Goal: Communication & Community: Answer question/provide support

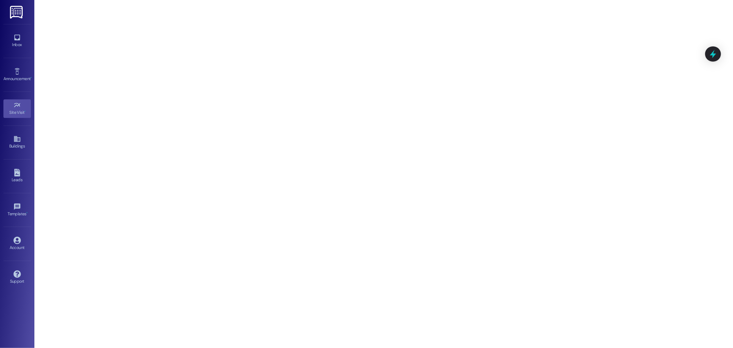
click at [14, 52] on div "Inbox Go to Inbox" at bounding box center [16, 41] width 27 height 34
click at [15, 44] on div "Inbox" at bounding box center [17, 44] width 34 height 7
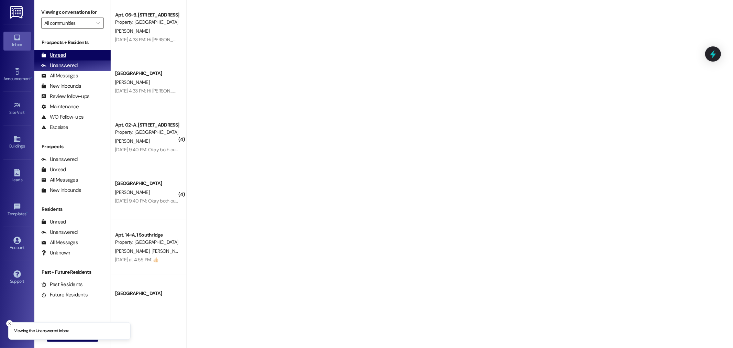
click at [63, 54] on div "Unread" at bounding box center [53, 55] width 25 height 7
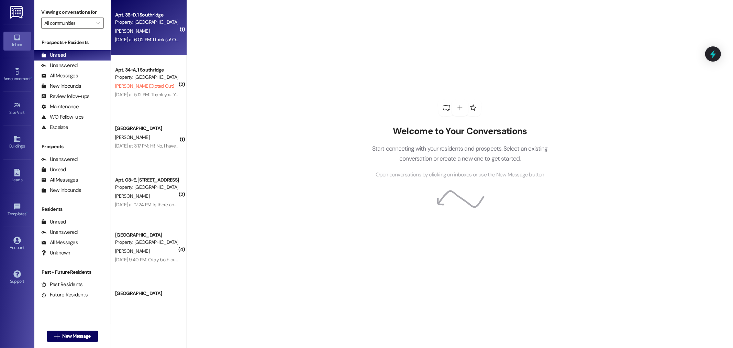
click at [152, 18] on div "Apt. 36~D, 1 Southridge" at bounding box center [147, 14] width 64 height 7
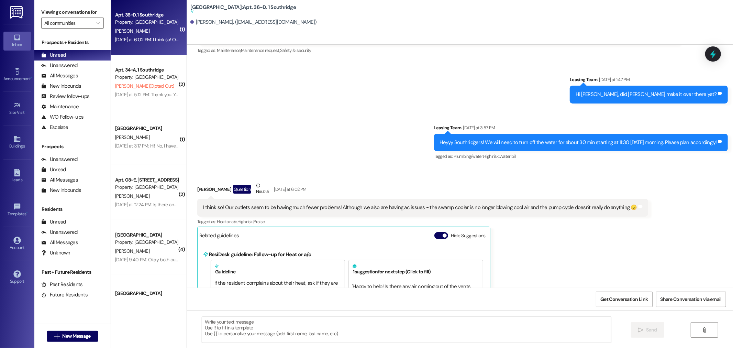
scroll to position [8098, 0]
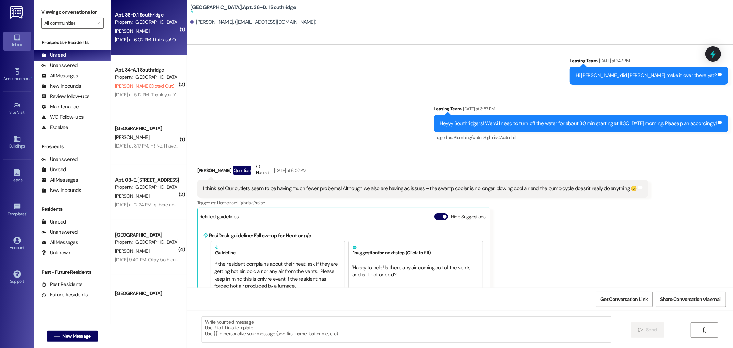
click at [336, 318] on textarea at bounding box center [406, 330] width 409 height 26
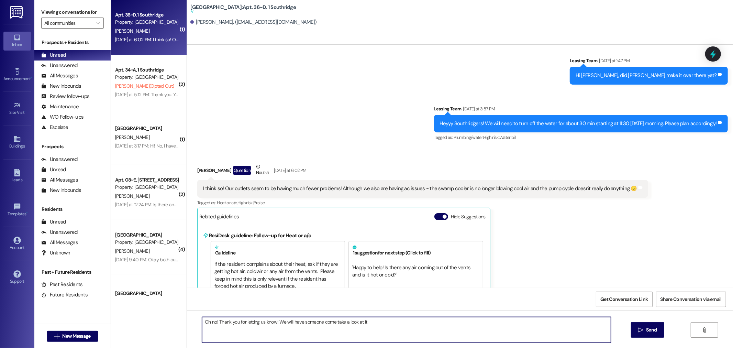
type textarea "Oh no! Thank you for letting us know! We will have someone come take a look at …"
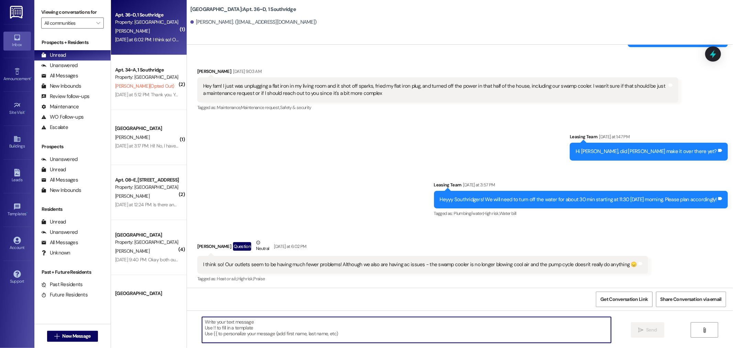
scroll to position [8047, 0]
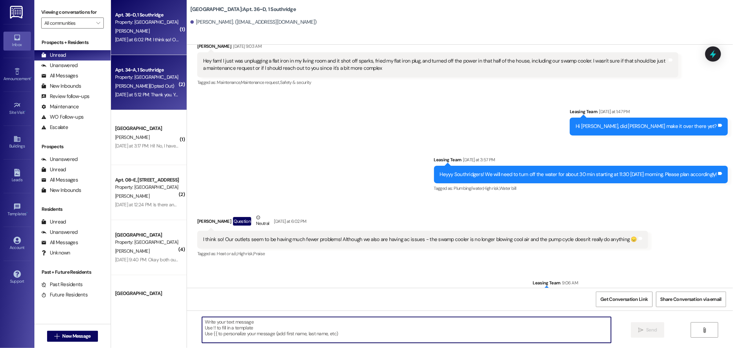
click at [152, 67] on div "Apt. 34~A, 1 Southridge" at bounding box center [147, 69] width 64 height 7
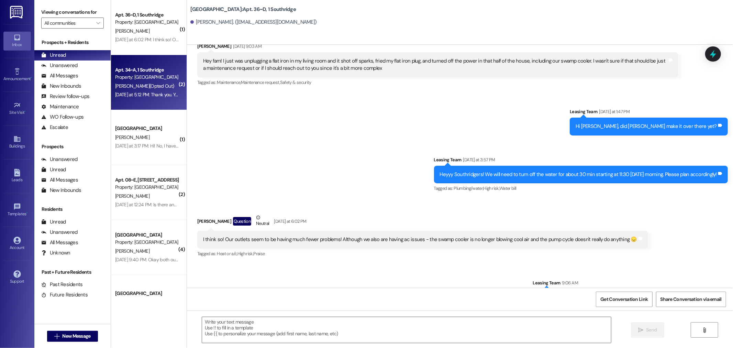
click at [153, 69] on div "Apt. 34~A, 1 Southridge" at bounding box center [147, 69] width 64 height 7
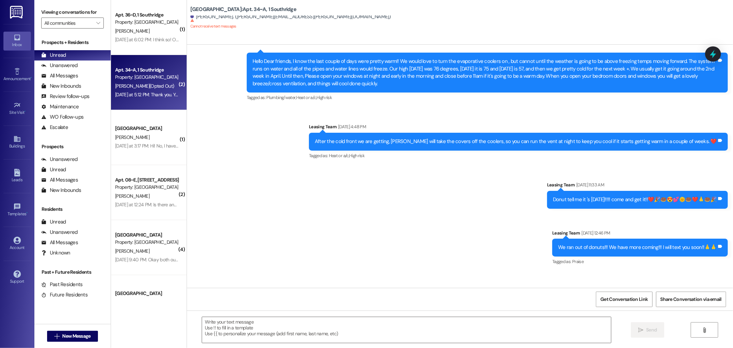
scroll to position [12191, 0]
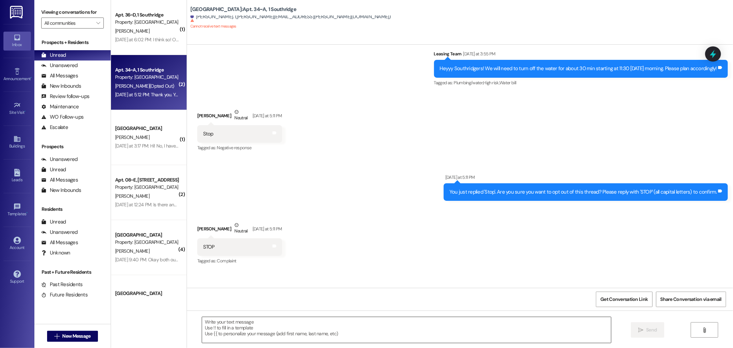
click at [474, 325] on textarea at bounding box center [406, 330] width 409 height 26
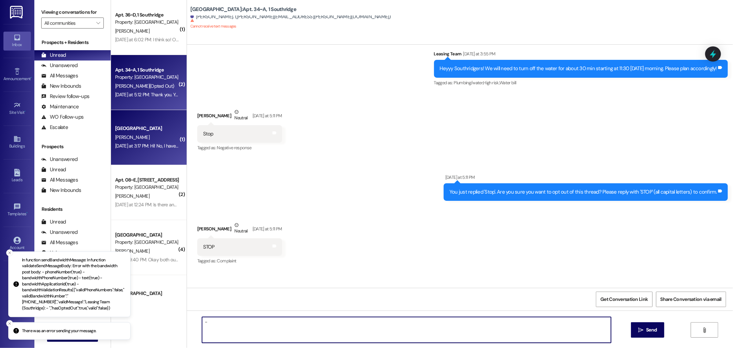
type textarea "-"
click at [122, 133] on div "A. Ure" at bounding box center [146, 137] width 65 height 9
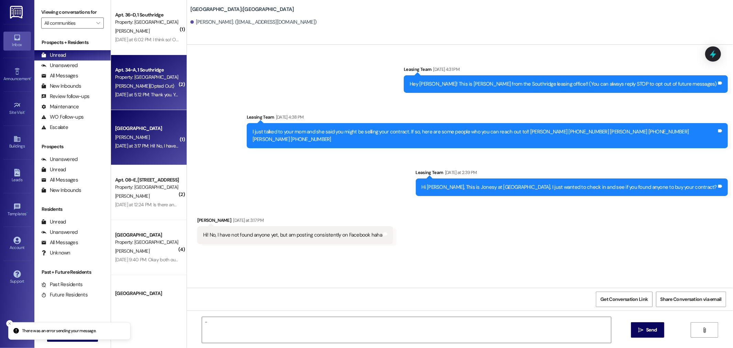
scroll to position [0, 0]
click at [141, 89] on div "L. Justus (Opted Out)" at bounding box center [146, 86] width 65 height 9
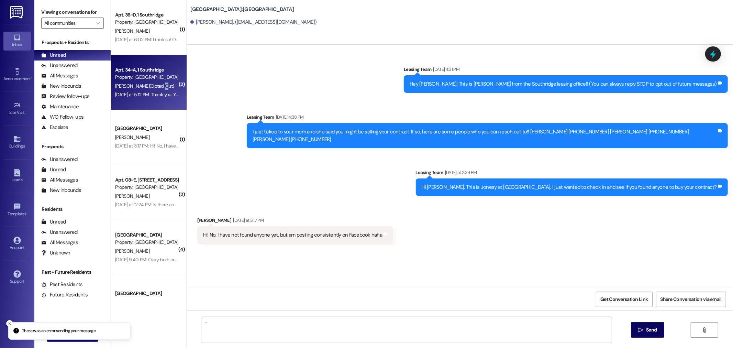
click at [141, 89] on div "L. Justus (Opted Out)" at bounding box center [146, 86] width 65 height 9
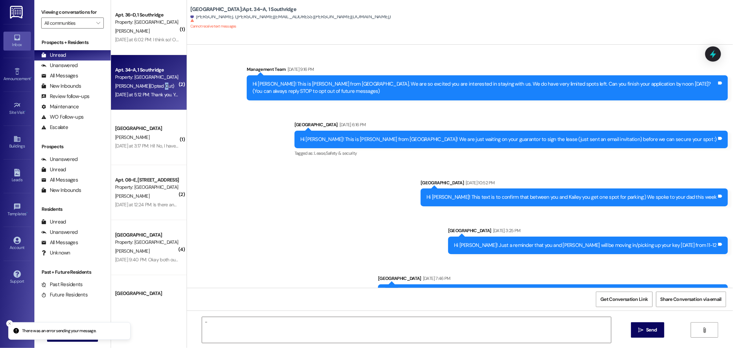
scroll to position [12142, 0]
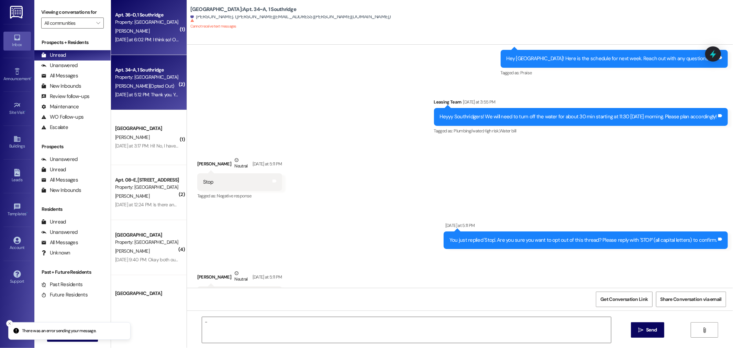
click at [155, 12] on div "Apt. 36~D, 1 Southridge" at bounding box center [147, 14] width 64 height 7
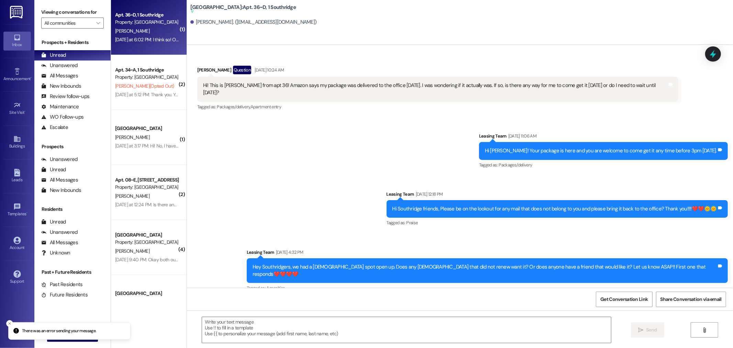
scroll to position [8145, 0]
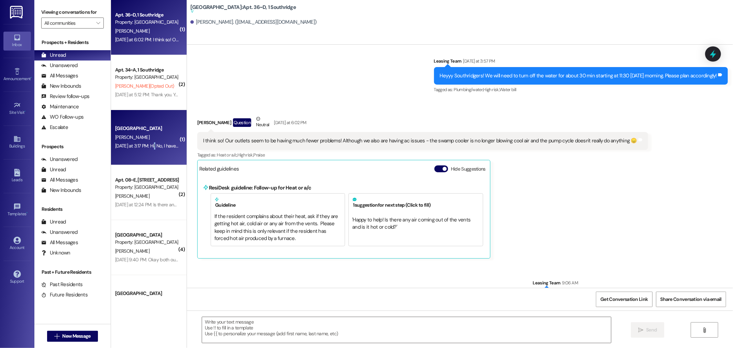
click at [150, 153] on div "Southridge Prospect A. Ure Yesterday at 3:17 PM: Hi! No, I have not found anyon…" at bounding box center [149, 137] width 76 height 55
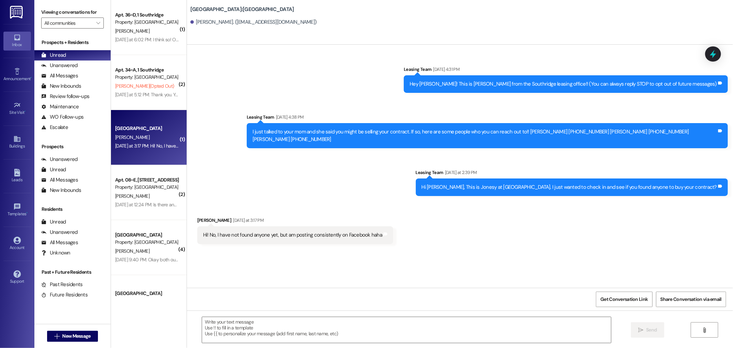
scroll to position [0, 0]
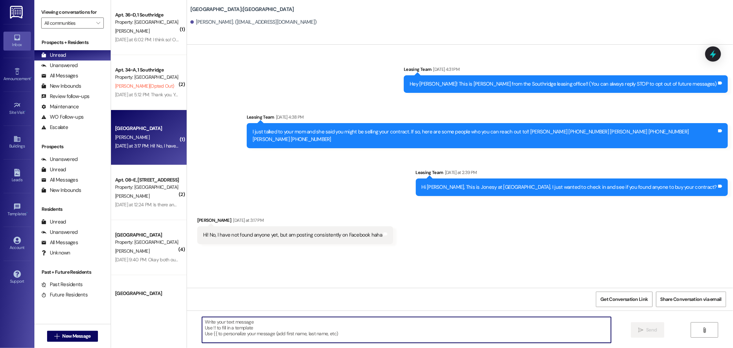
click at [349, 326] on textarea at bounding box center [406, 330] width 409 height 26
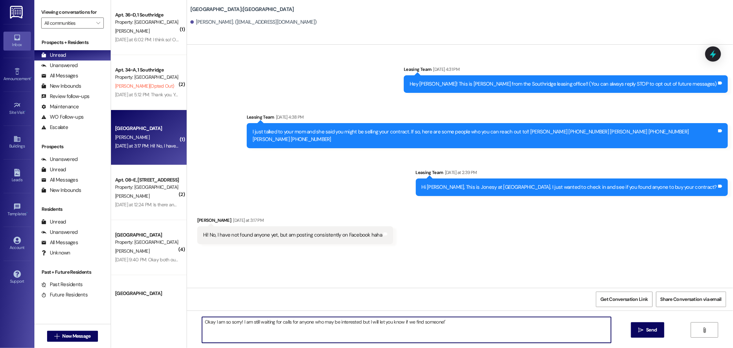
type textarea "Okay I am so sorry! I am still waiting for calls for anyone who may be interest…"
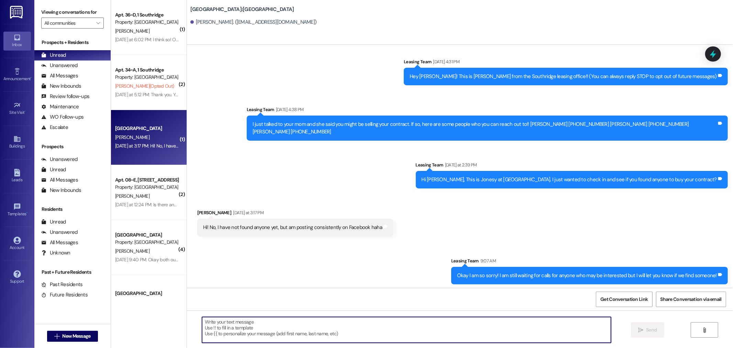
scroll to position [9, 0]
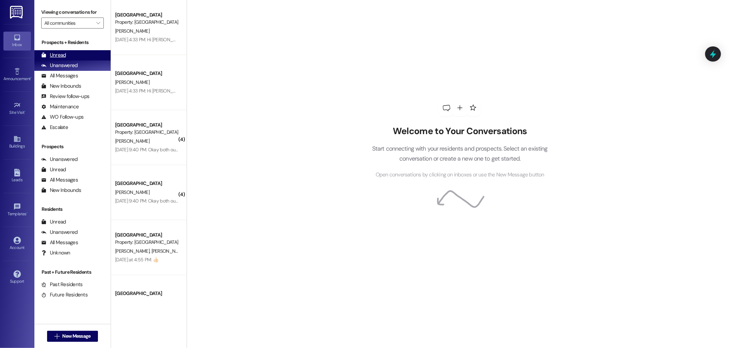
click at [72, 55] on div "Unread (0)" at bounding box center [72, 55] width 76 height 10
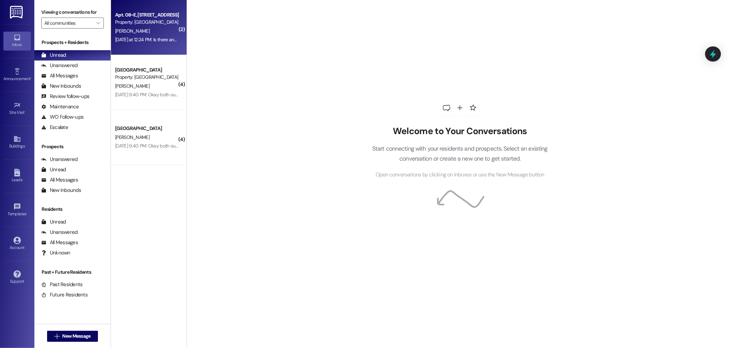
click at [143, 22] on div "Property: Park Place" at bounding box center [147, 22] width 64 height 7
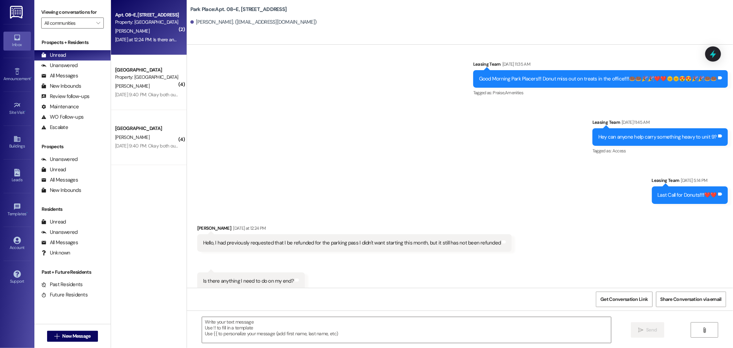
scroll to position [995, 0]
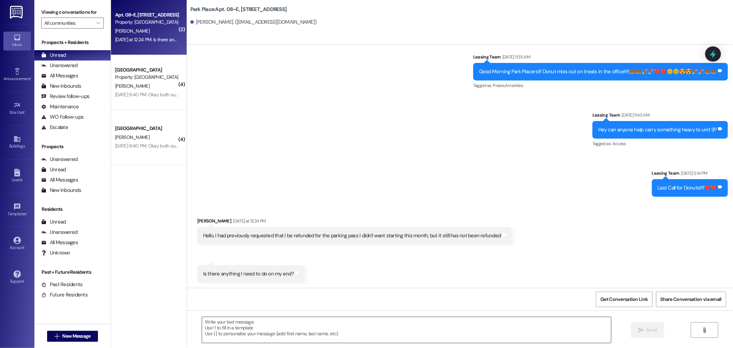
click at [247, 331] on textarea at bounding box center [406, 330] width 409 height 26
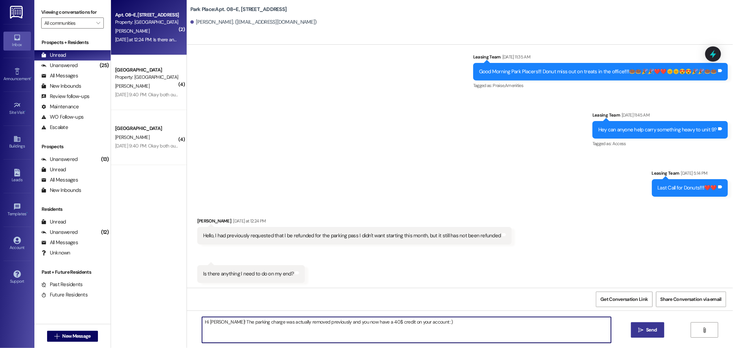
type textarea "Hi Andrew! The parking charge was actually removed previously and you now have …"
click at [652, 323] on button " Send" at bounding box center [647, 329] width 33 height 15
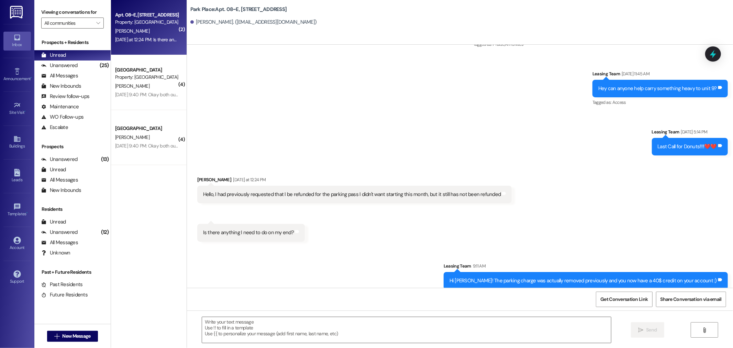
scroll to position [1043, 0]
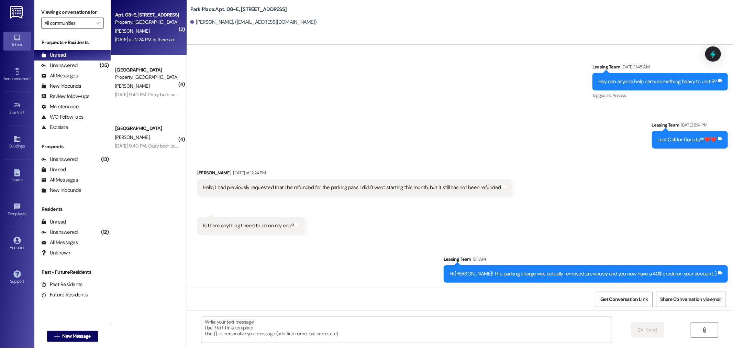
click at [303, 317] on div at bounding box center [407, 330] width 410 height 26
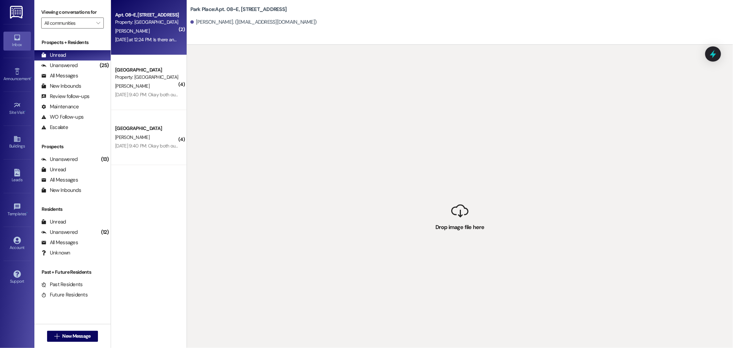
click at [161, 25] on div "Property: Park Place" at bounding box center [147, 22] width 64 height 7
click at [474, 221] on div " Drop image file here" at bounding box center [460, 219] width 546 height 348
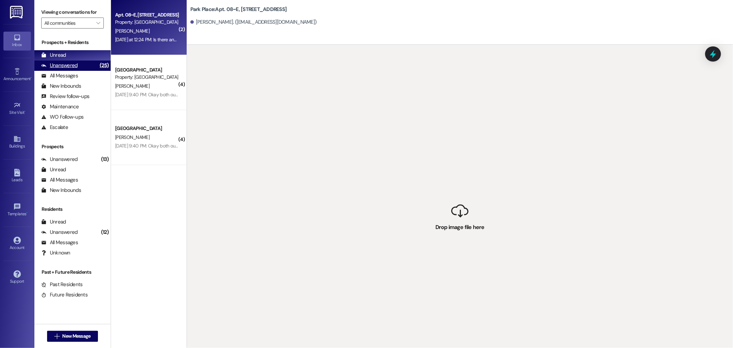
click at [84, 67] on div "Unanswered (25)" at bounding box center [72, 65] width 76 height 10
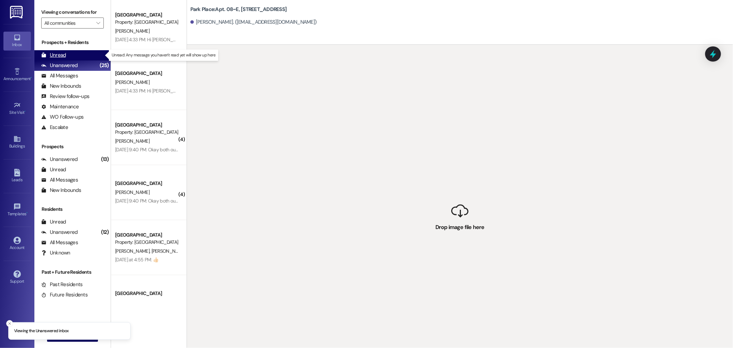
click at [77, 57] on div "Unread (0)" at bounding box center [72, 55] width 76 height 10
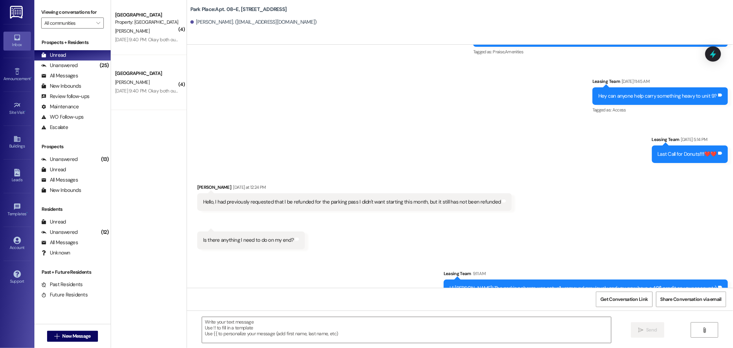
scroll to position [1111, 0]
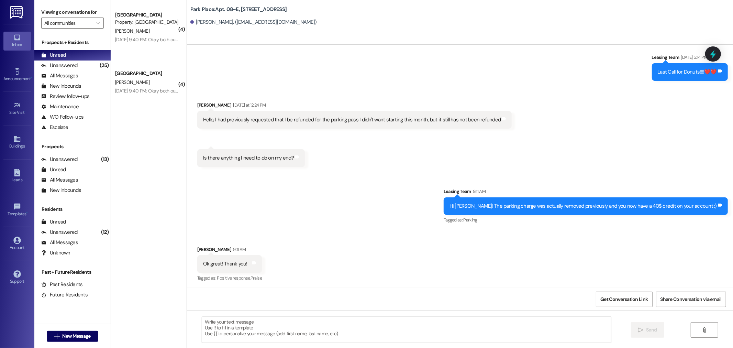
click at [73, 329] on div " New Message" at bounding box center [72, 336] width 51 height 17
click at [74, 335] on span "New Message" at bounding box center [76, 335] width 28 height 7
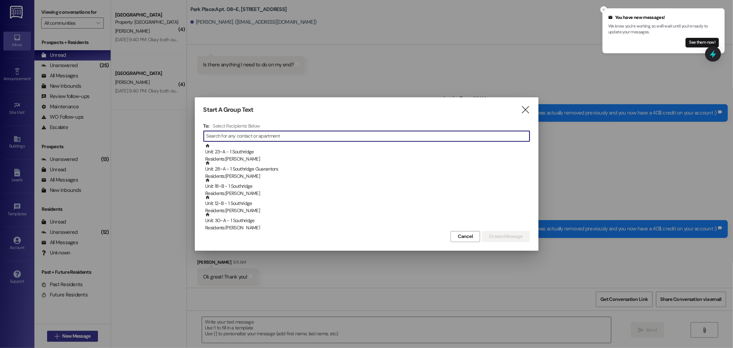
scroll to position [1207, 0]
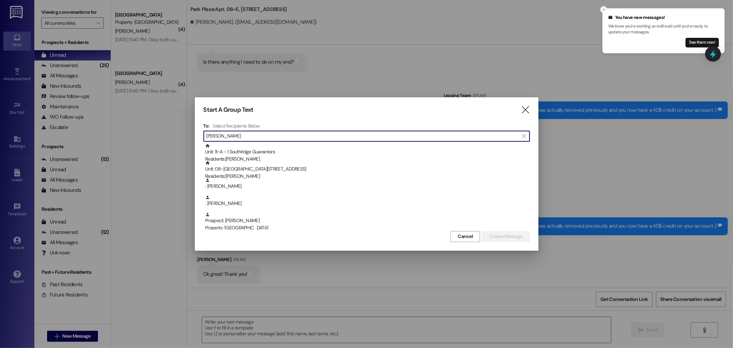
type input "andrew"
click at [663, 33] on p "We know you're working, so we'll wait until you're ready to update your message…" at bounding box center [663, 29] width 111 height 12
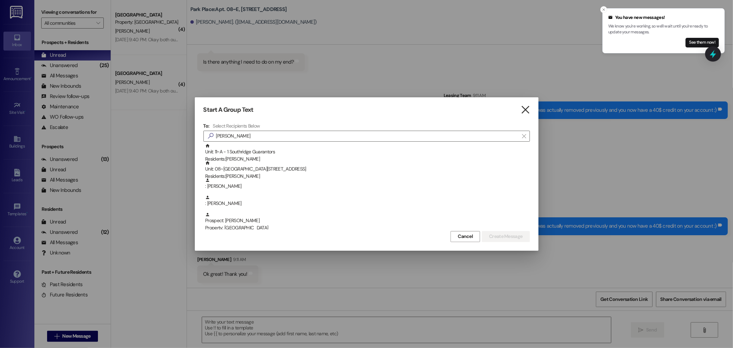
click at [526, 111] on icon "" at bounding box center [525, 109] width 9 height 7
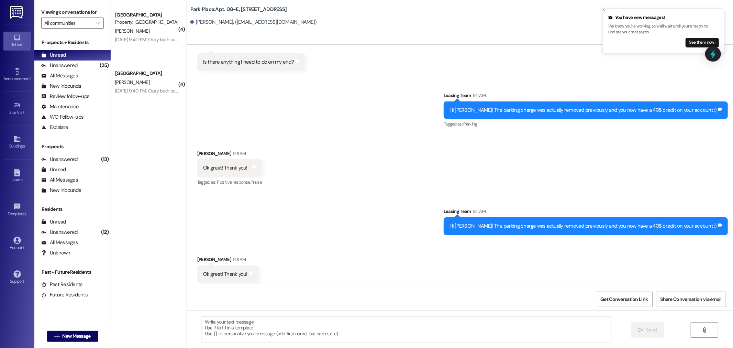
scroll to position [1207, 0]
click at [339, 337] on textarea at bounding box center [406, 330] width 409 height 26
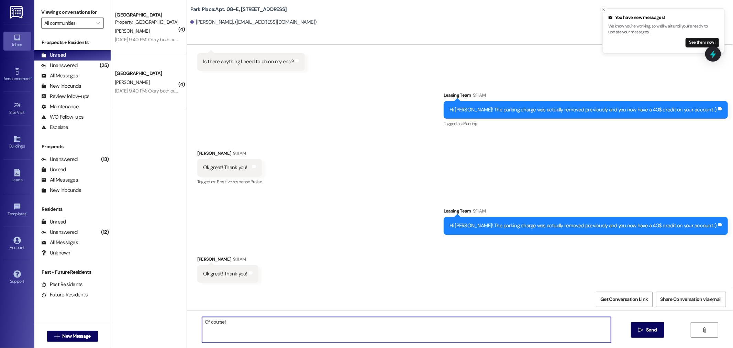
type textarea "Of course!"
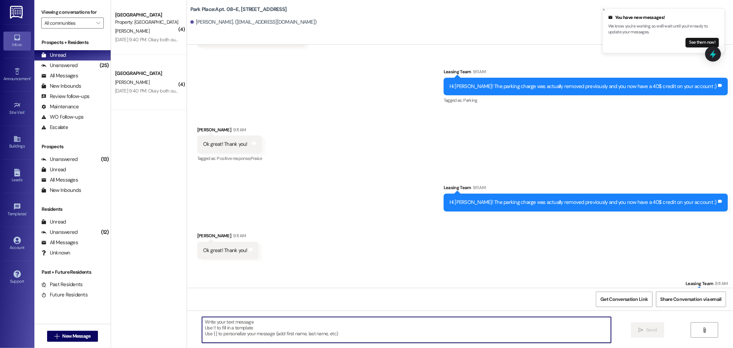
scroll to position [1255, 0]
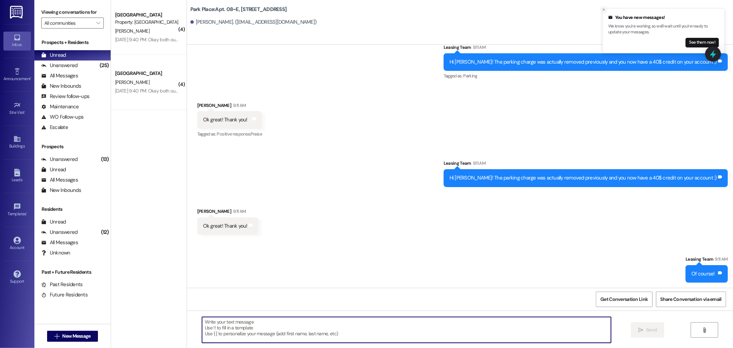
click at [603, 8] on icon "Close toast" at bounding box center [604, 10] width 4 height 4
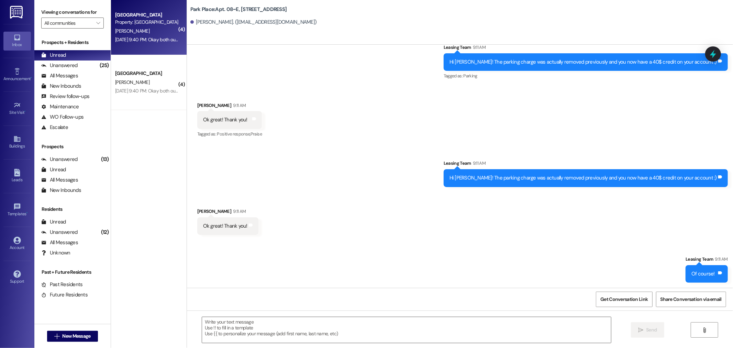
click at [139, 38] on div "Sep 05, 2025 at 9:40 PM: Okay both our cars are registered Sep 05, 2025 at 9:40…" at bounding box center [165, 39] width 101 height 6
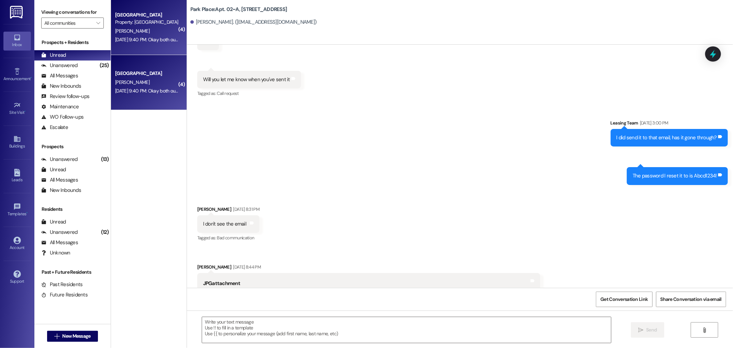
scroll to position [41828, 0]
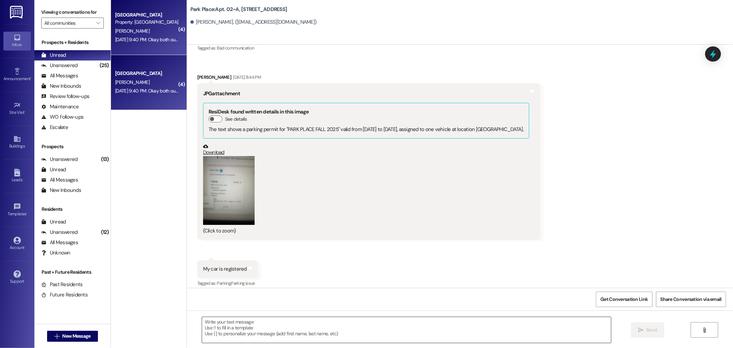
click at [272, 341] on textarea at bounding box center [406, 330] width 409 height 26
click at [224, 156] on button "Zoom image" at bounding box center [229, 190] width 52 height 69
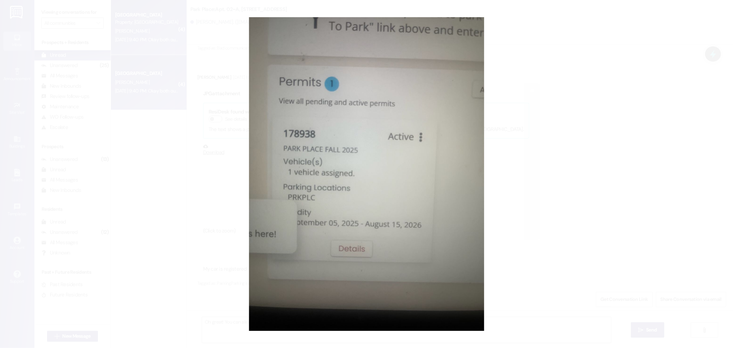
click at [580, 205] on button "Unzoom image" at bounding box center [366, 174] width 733 height 348
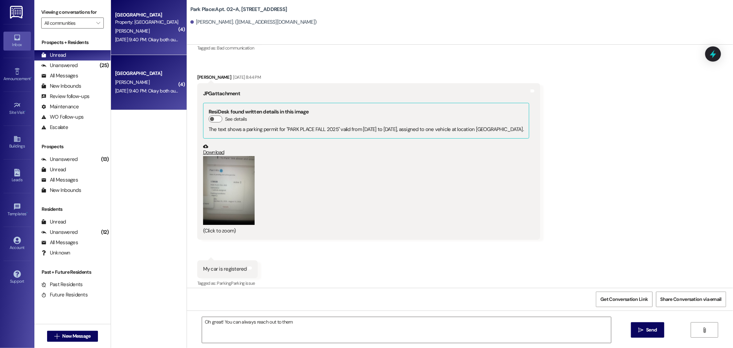
click at [226, 156] on button "Zoom image" at bounding box center [229, 190] width 52 height 69
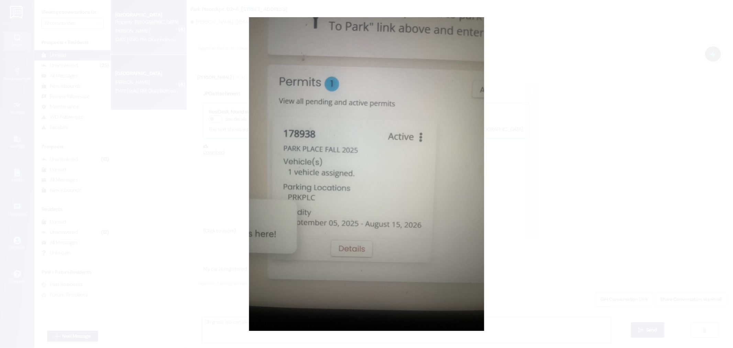
click at [665, 236] on button "Unzoom image" at bounding box center [366, 174] width 733 height 348
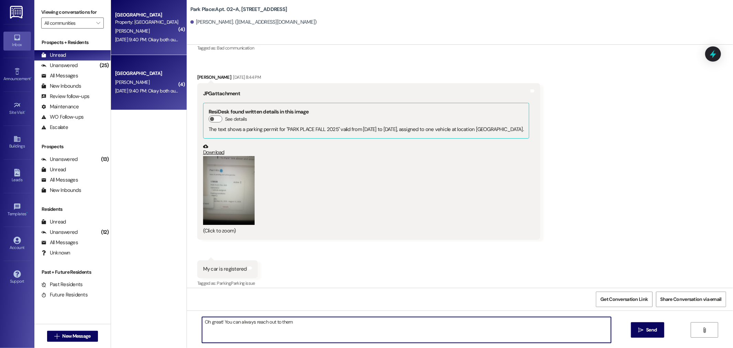
click at [307, 327] on textarea "Oh great! You can always reach out to them" at bounding box center [406, 330] width 409 height 26
type textarea "Oh great! You can always reach out to them to confirm everything is correct but…"
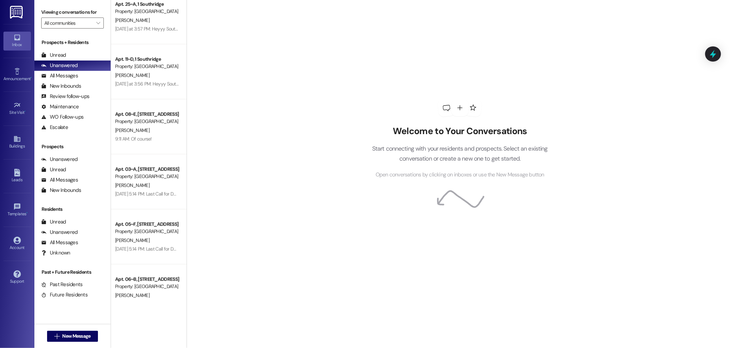
scroll to position [691, 0]
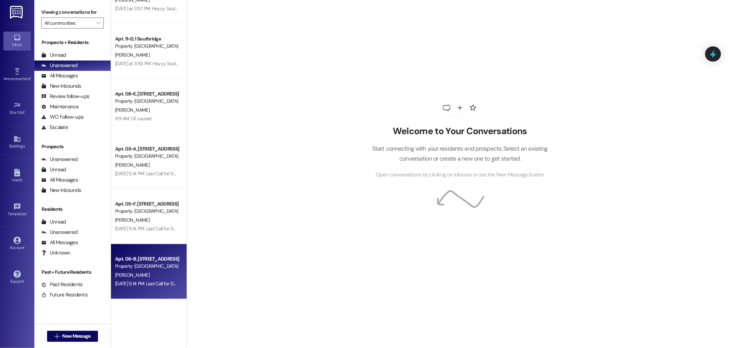
click at [137, 269] on div "Property: [GEOGRAPHIC_DATA]" at bounding box center [147, 266] width 64 height 7
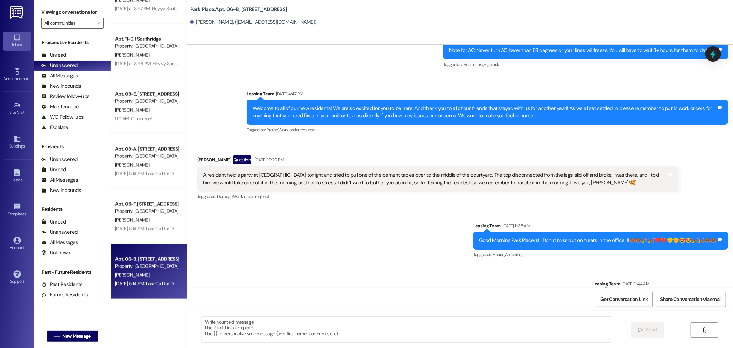
scroll to position [5618, 0]
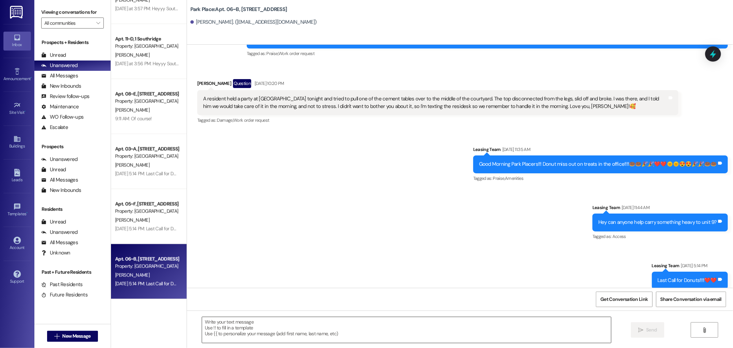
click at [246, 323] on textarea at bounding box center [406, 330] width 409 height 26
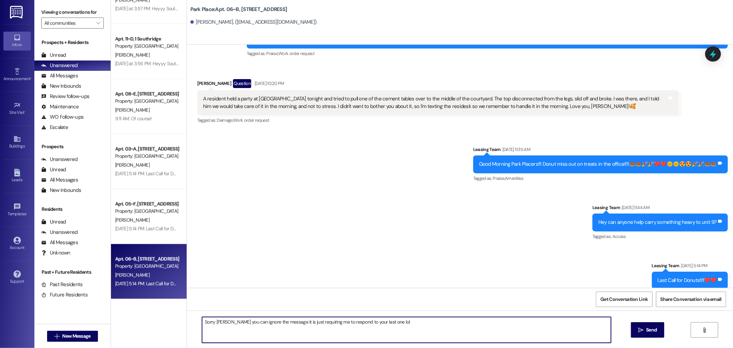
click at [262, 321] on textarea "Sorry [PERSON_NAME] you can ignore the message it is just requiring me to respo…" at bounding box center [406, 330] width 409 height 26
type textarea "Sorry [PERSON_NAME] you can ignore this message it is just requiring me to resp…"
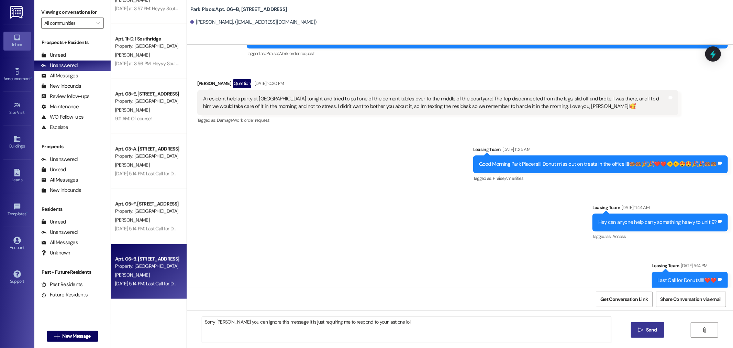
click at [631, 329] on button " Send" at bounding box center [647, 329] width 33 height 15
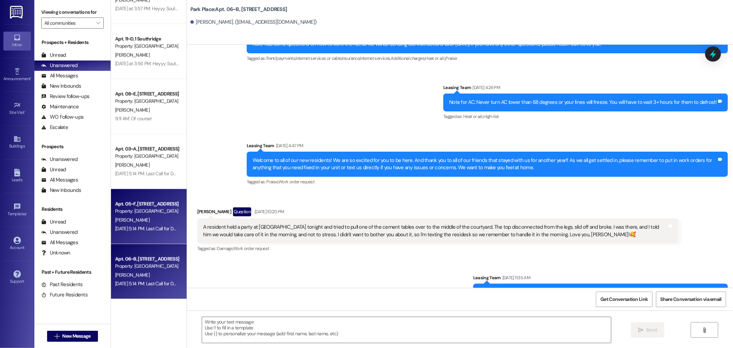
click at [145, 231] on div "[DATE] 5:14 PM: Last Call for Donuts!!!!❤️❤️ [DATE] 5:14 PM: Last Call for Donu…" at bounding box center [158, 228] width 86 height 6
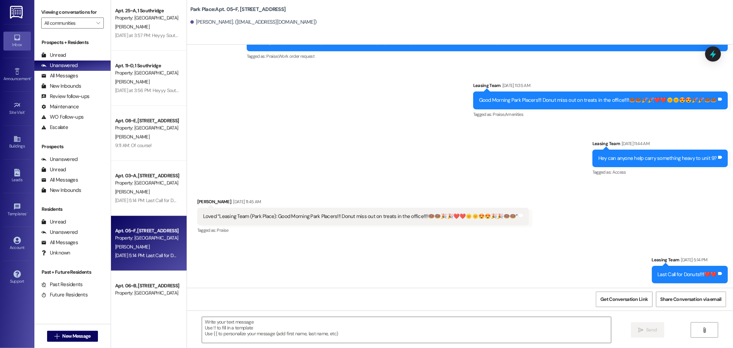
scroll to position [652, 0]
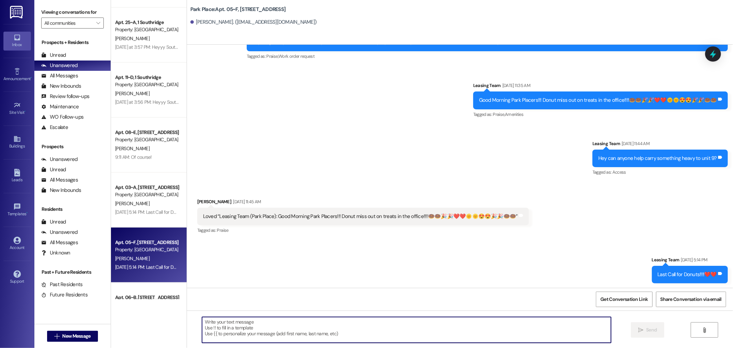
click at [450, 338] on textarea at bounding box center [406, 330] width 409 height 26
type textarea "."
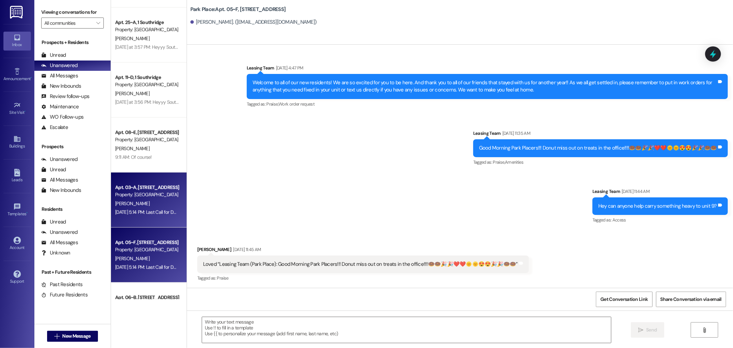
click at [158, 188] on div "Apt. 03~A, [STREET_ADDRESS]" at bounding box center [147, 187] width 64 height 7
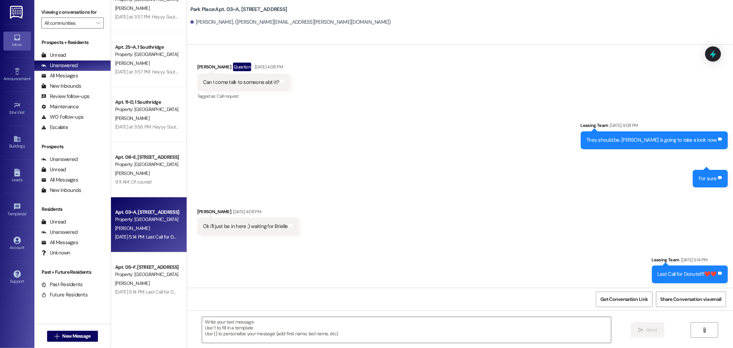
scroll to position [614, 0]
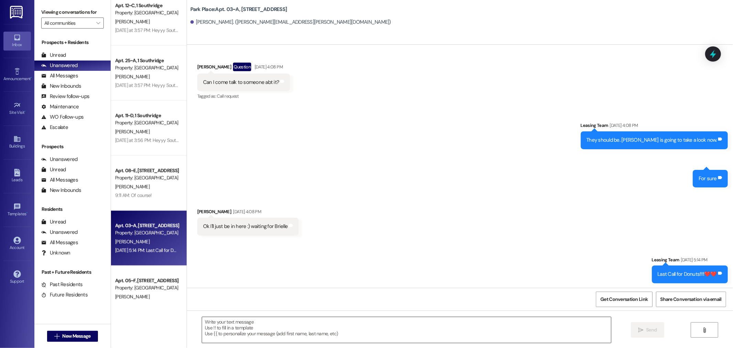
click at [292, 325] on textarea at bounding box center [406, 330] width 409 height 26
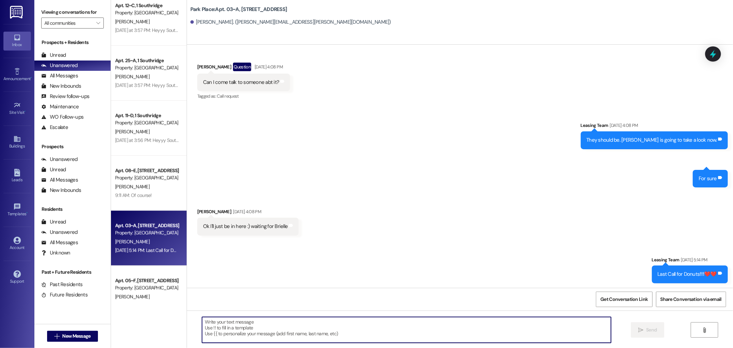
type textarea "."
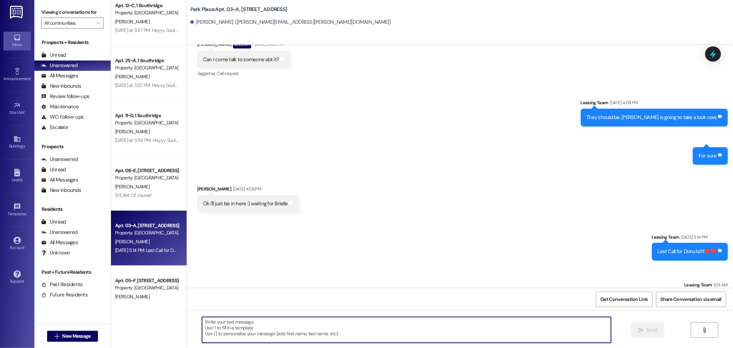
scroll to position [2926, 0]
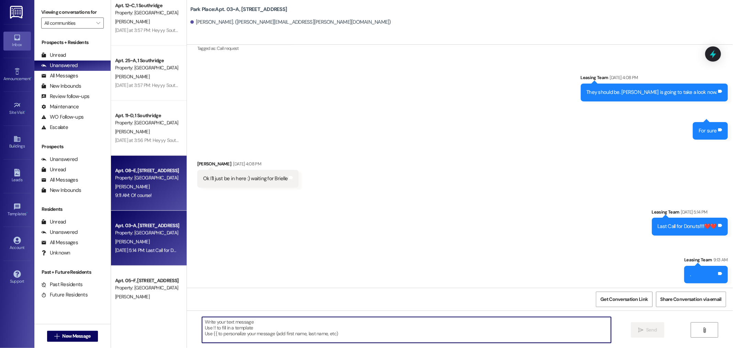
click at [145, 192] on div "9:11 AM: Of course! 9:11 AM: Of course!" at bounding box center [133, 195] width 37 height 6
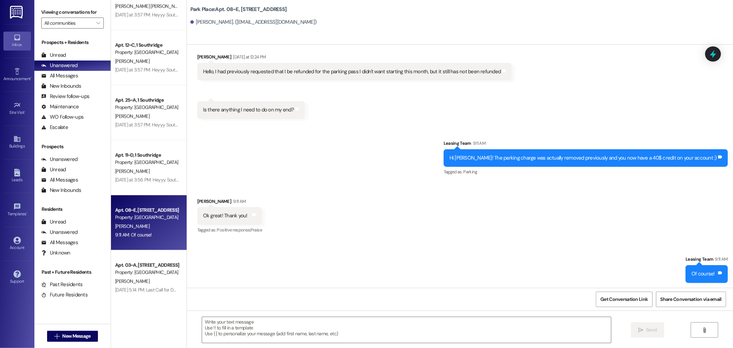
scroll to position [538, 0]
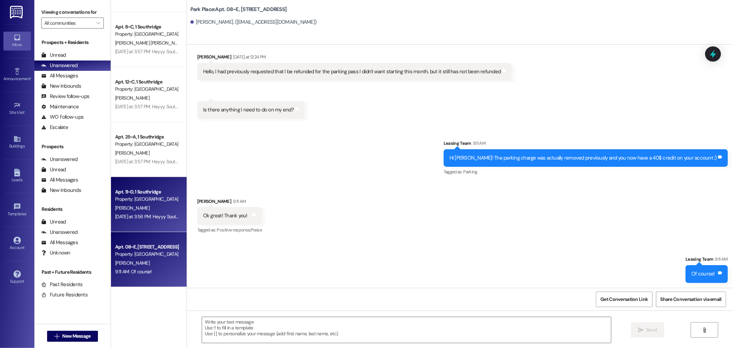
click at [129, 196] on div "Property: [GEOGRAPHIC_DATA]" at bounding box center [147, 199] width 64 height 7
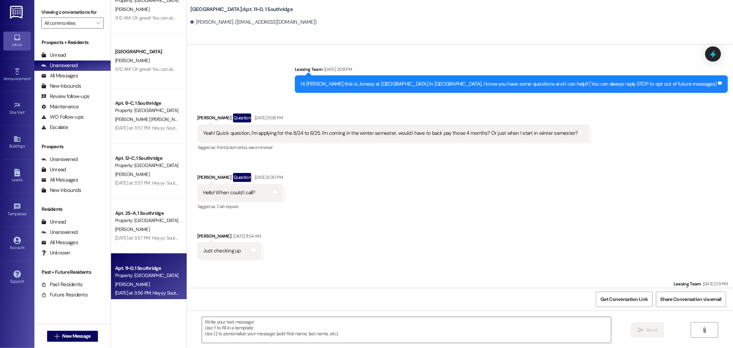
scroll to position [14376, 0]
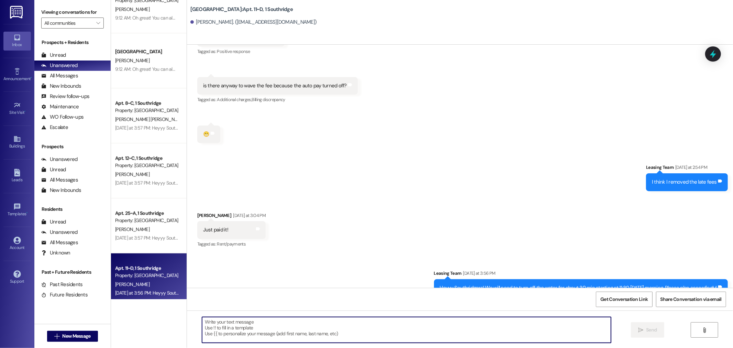
click at [413, 323] on textarea at bounding box center [406, 330] width 409 height 26
type textarea "Great! Thank you!"
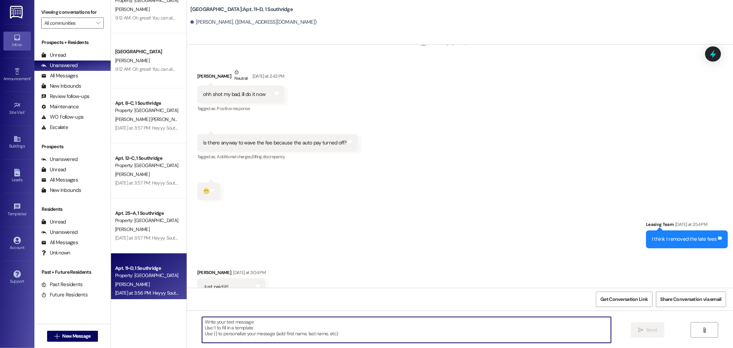
scroll to position [14318, 0]
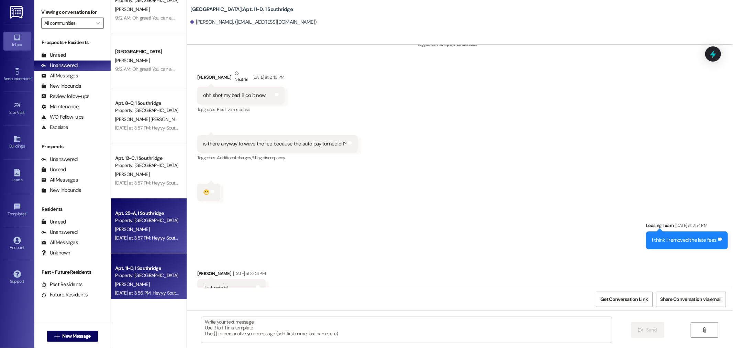
click at [129, 238] on div "Yesterday at 3:57 PM: Heyyy Southridgers! We will need to turn off the water fo…" at bounding box center [261, 238] width 292 height 6
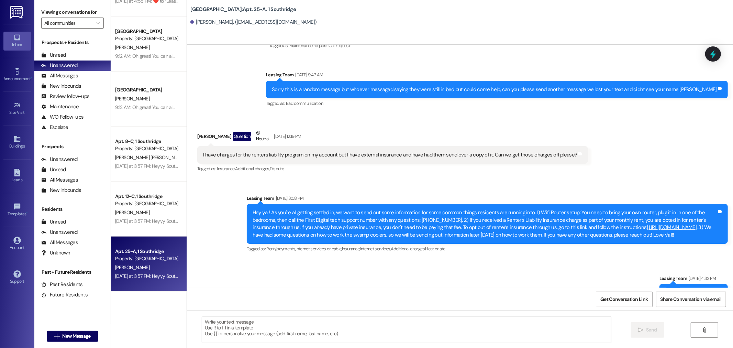
scroll to position [10451, 0]
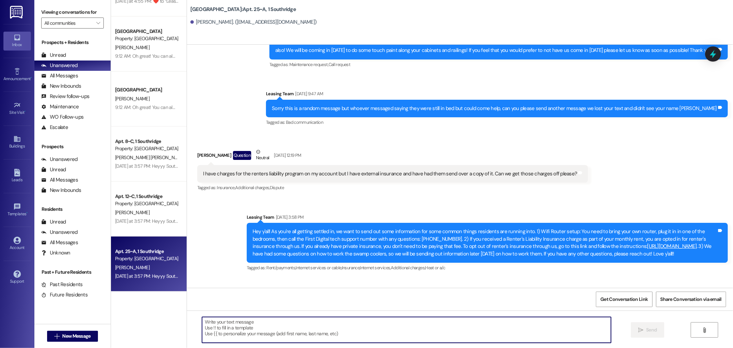
click at [301, 318] on textarea at bounding box center [406, 330] width 409 height 26
type textarea "Hi Kaylee! Did someone get back to you about your insurance? :)"
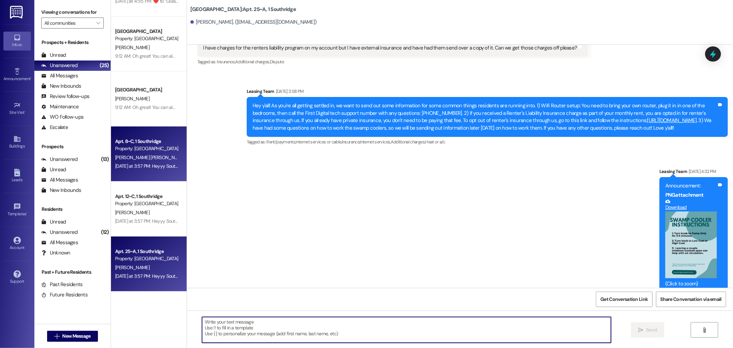
scroll to position [10604, 0]
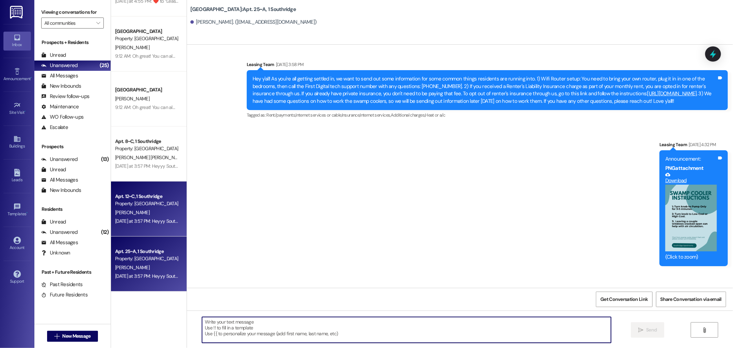
click at [135, 219] on div "Yesterday at 3:57 PM: Heyyy Southridgers! We will need to turn off the water fo…" at bounding box center [261, 221] width 292 height 6
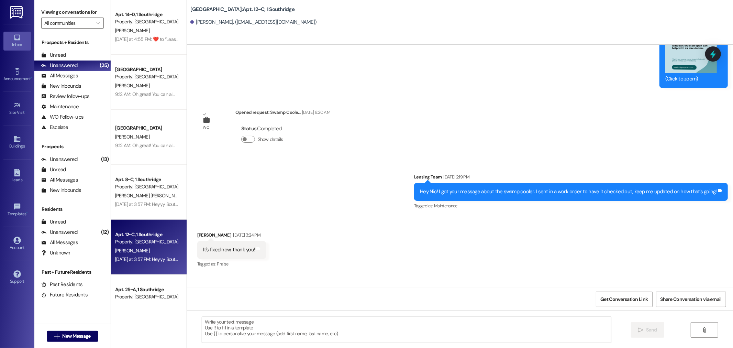
scroll to position [16589, 0]
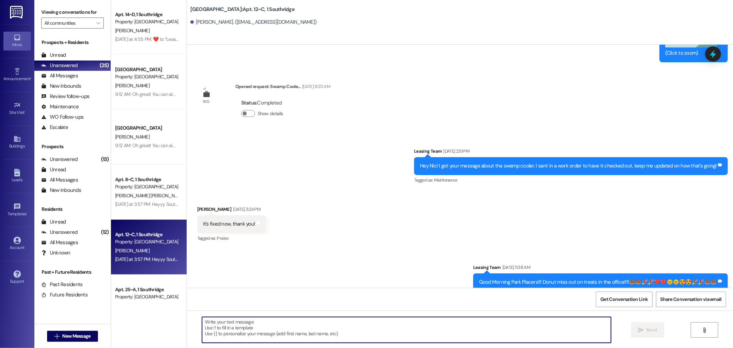
click at [284, 332] on textarea at bounding box center [406, 330] width 409 height 26
type textarea "."
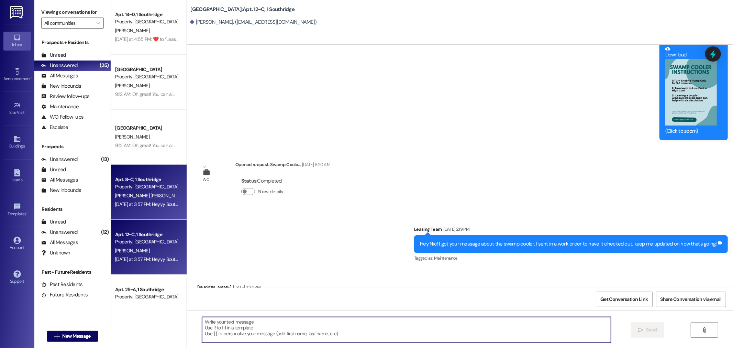
scroll to position [16510, 0]
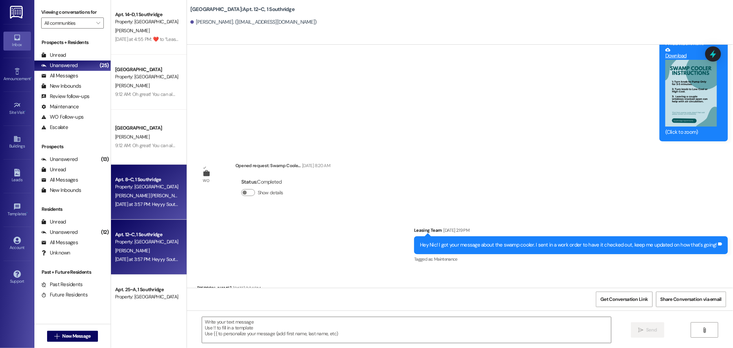
click at [132, 204] on div "Yesterday at 3:57 PM: Heyyy Southridgers! We will need to turn off the water fo…" at bounding box center [261, 204] width 292 height 6
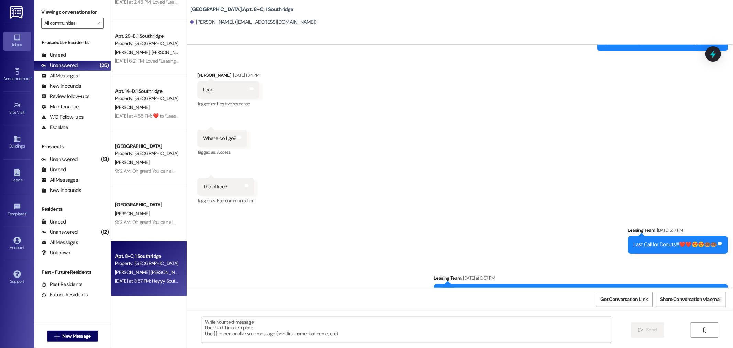
scroll to position [9793, 0]
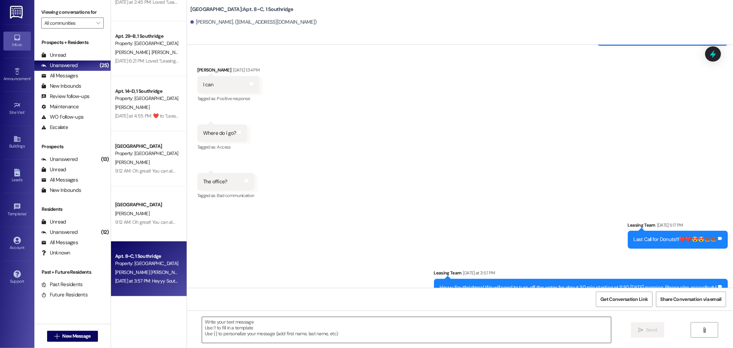
click at [365, 335] on textarea at bounding box center [406, 330] width 409 height 26
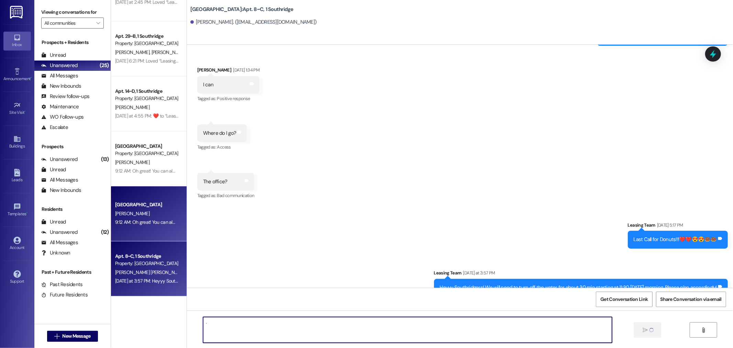
type textarea "."
click at [146, 213] on div "A. Davis" at bounding box center [146, 213] width 65 height 9
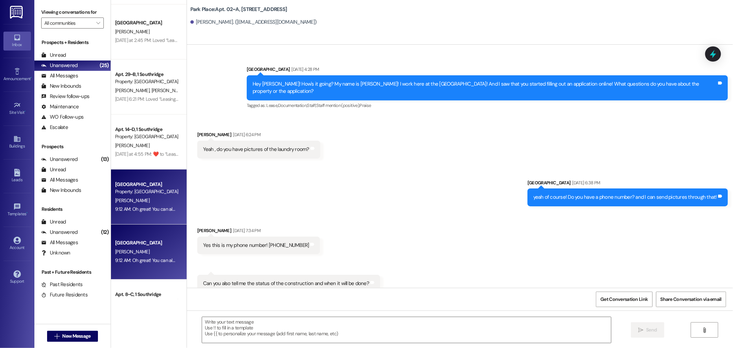
scroll to position [41876, 0]
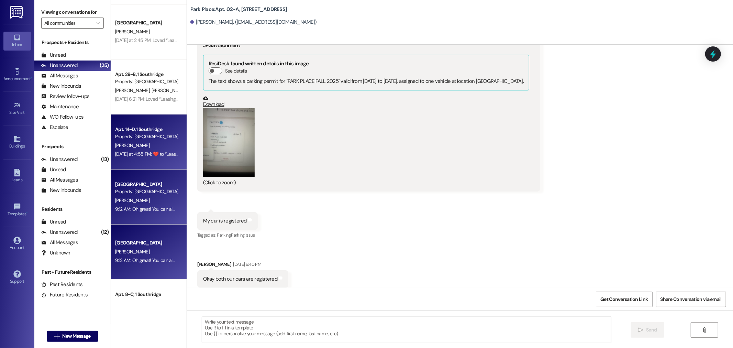
click at [157, 156] on div "Yesterday at 4:55 PM:  ​❤️​ to “ Leasing Team (Southridge): Heyyy Southridgers!…" at bounding box center [308, 154] width 386 height 6
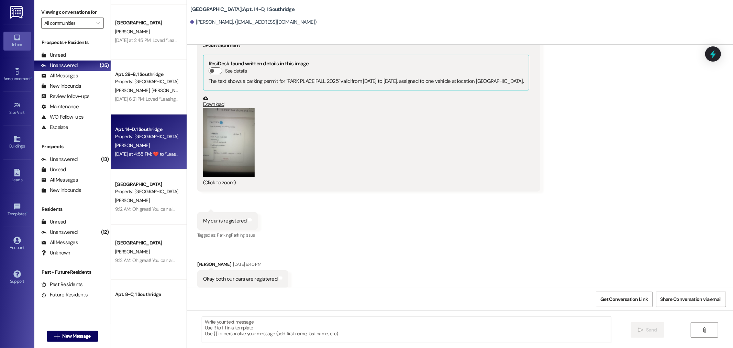
scroll to position [530, 0]
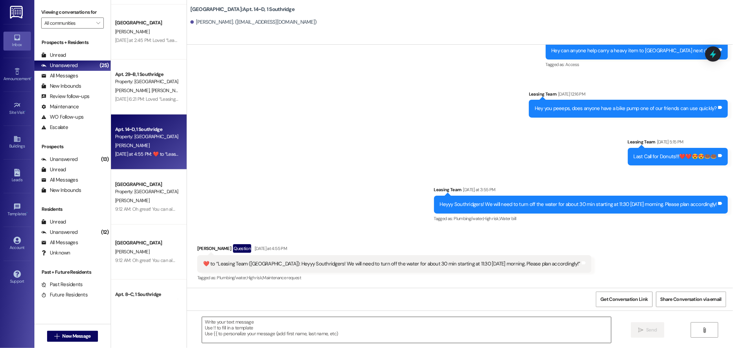
click at [271, 331] on textarea at bounding box center [406, 330] width 409 height 26
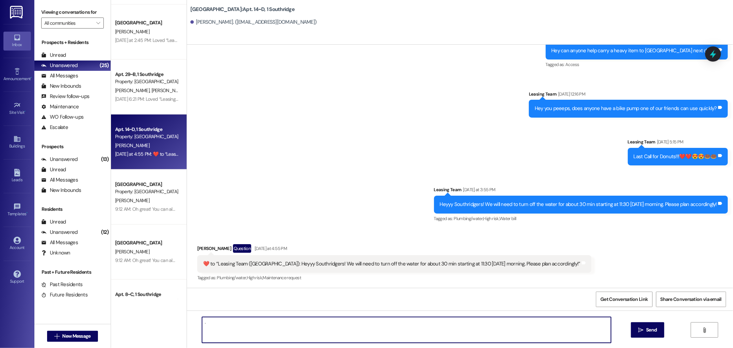
type textarea "."
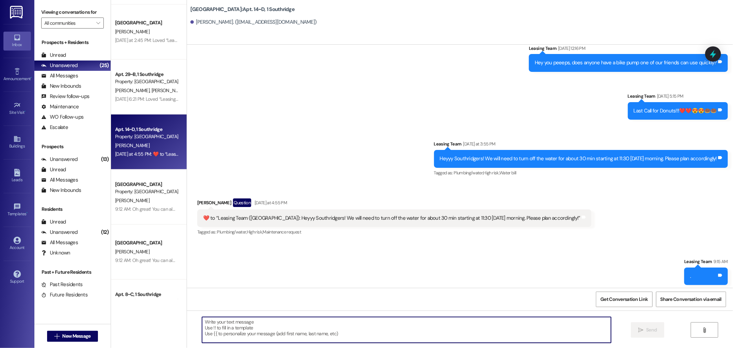
scroll to position [578, 0]
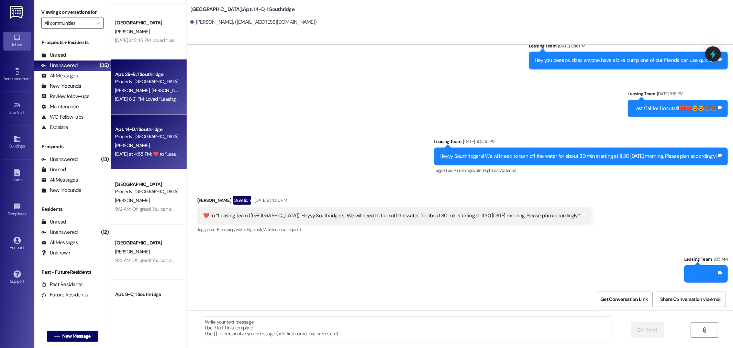
click at [188, 88] on span "S. Service" at bounding box center [197, 90] width 19 height 6
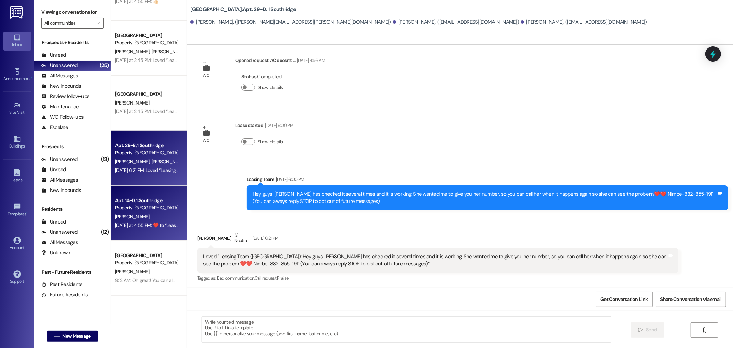
scroll to position [194, 0]
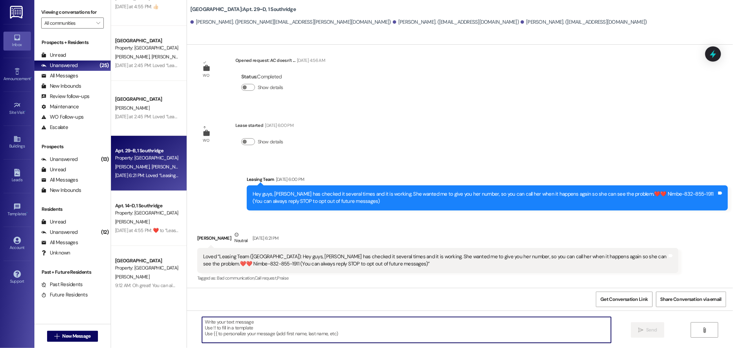
click at [311, 324] on textarea at bounding box center [406, 330] width 409 height 26
type textarea "."
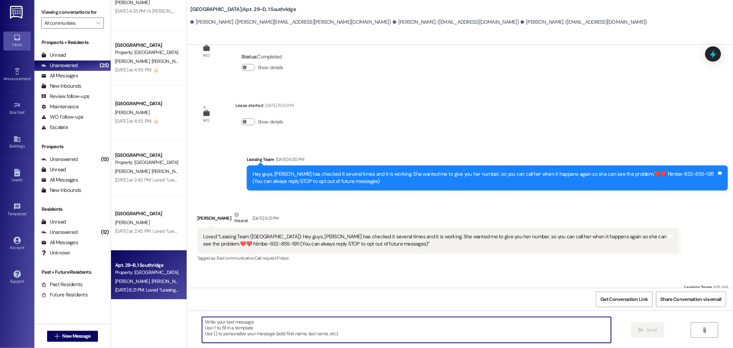
scroll to position [0, 0]
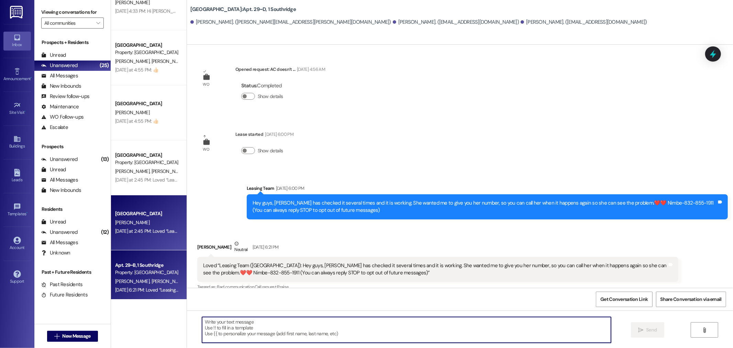
click at [141, 211] on div "Southridge Prospect" at bounding box center [147, 213] width 64 height 7
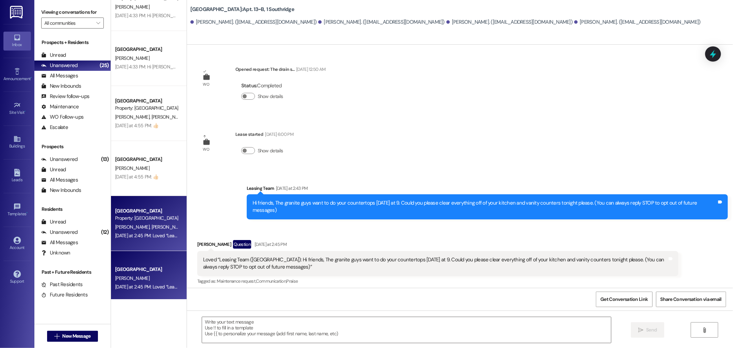
scroll to position [42, 0]
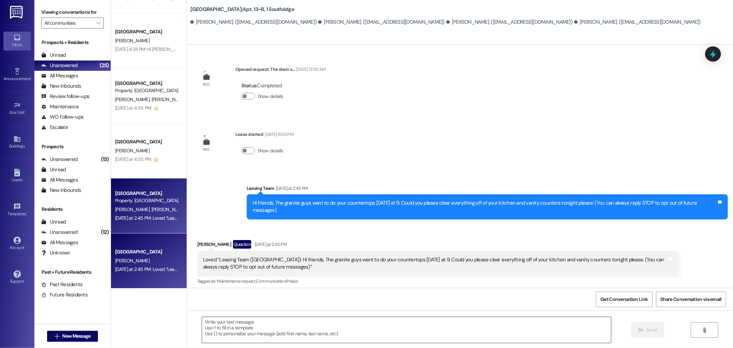
click at [326, 333] on textarea at bounding box center [406, 330] width 409 height 26
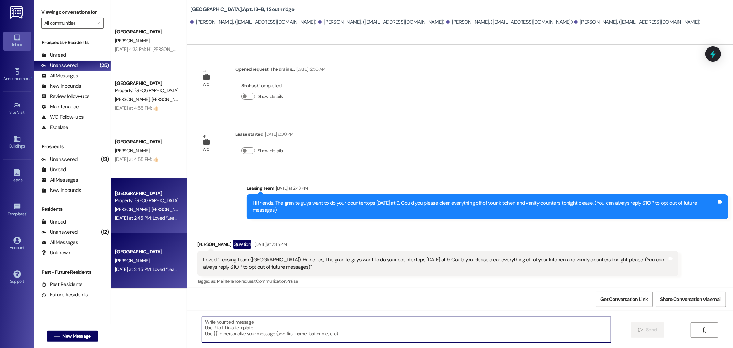
type textarea "."
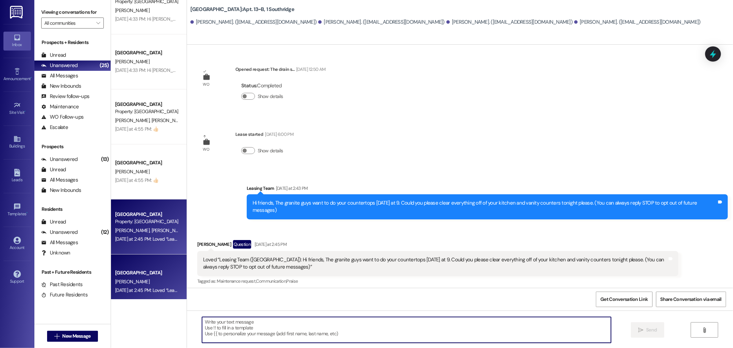
scroll to position [0, 0]
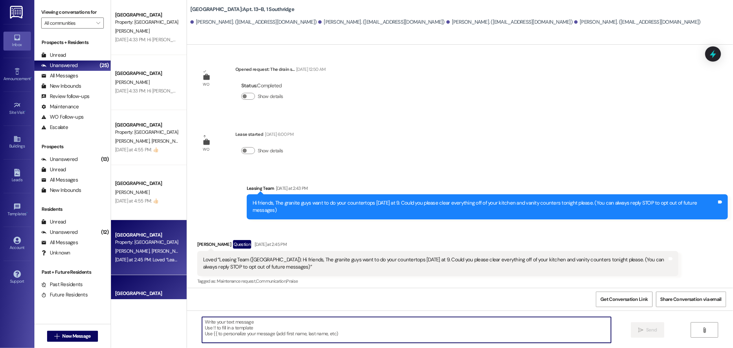
click at [143, 201] on div "Yesterday at 4:55 PM: 👍🏻 Yesterday at 4:55 PM: 👍🏻" at bounding box center [136, 201] width 43 height 6
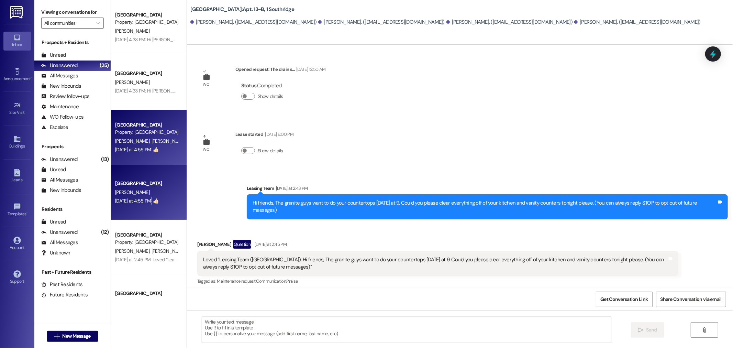
click at [143, 201] on div "Yesterday at 4:55 PM: 👍🏻 Yesterday at 4:55 PM: 👍🏻" at bounding box center [136, 201] width 43 height 6
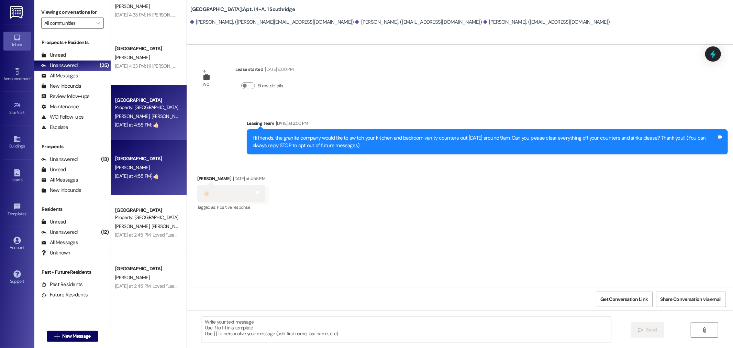
scroll to position [38, 0]
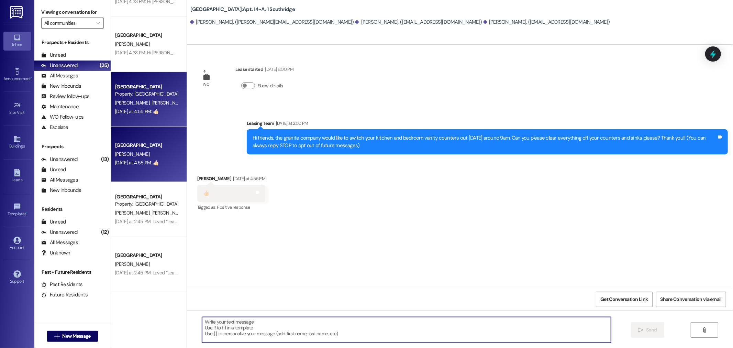
click at [369, 325] on textarea at bounding box center [406, 330] width 409 height 26
type textarea ":) thanks"
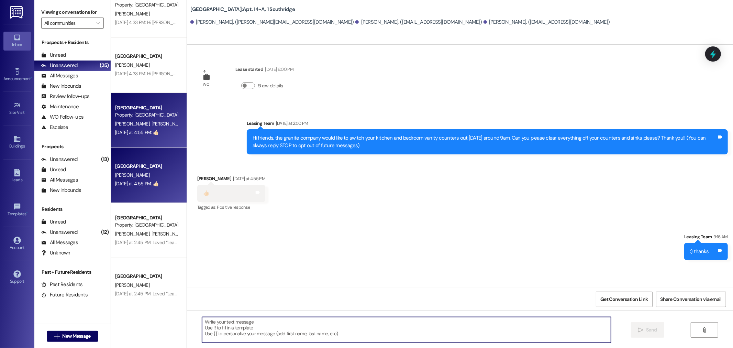
scroll to position [0, 0]
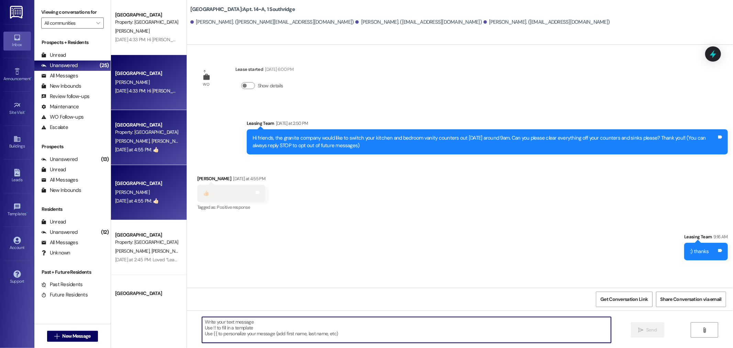
click at [132, 84] on div "E. Duncan" at bounding box center [146, 82] width 65 height 9
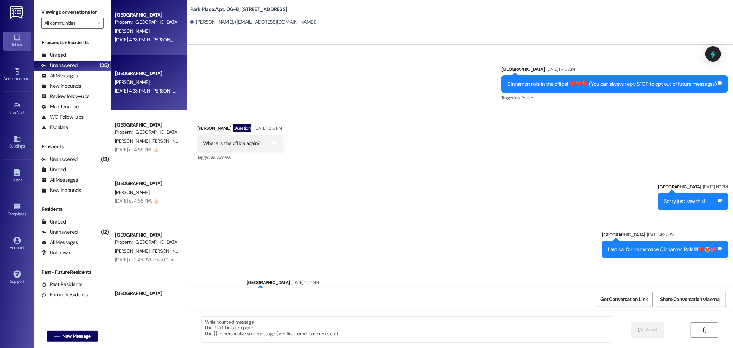
scroll to position [19816, 0]
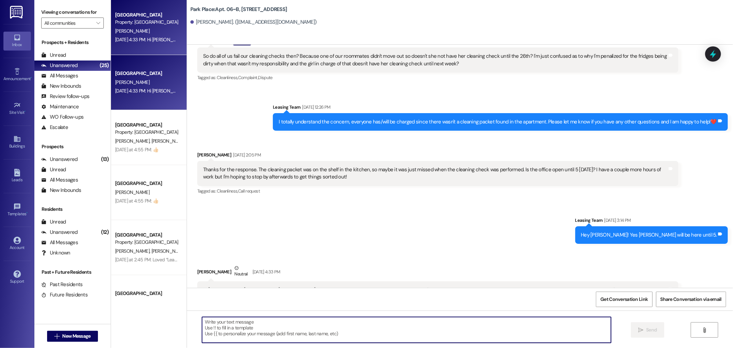
click at [292, 324] on textarea at bounding box center [406, 330] width 409 height 26
type textarea "."
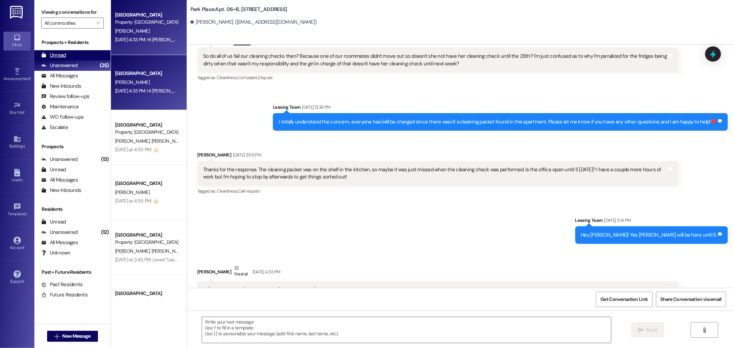
click at [79, 52] on div "Unread (0)" at bounding box center [72, 55] width 76 height 10
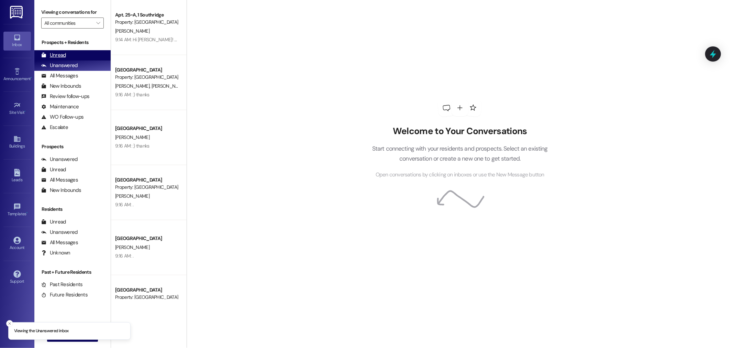
click at [79, 52] on div "Unread (0)" at bounding box center [72, 55] width 76 height 10
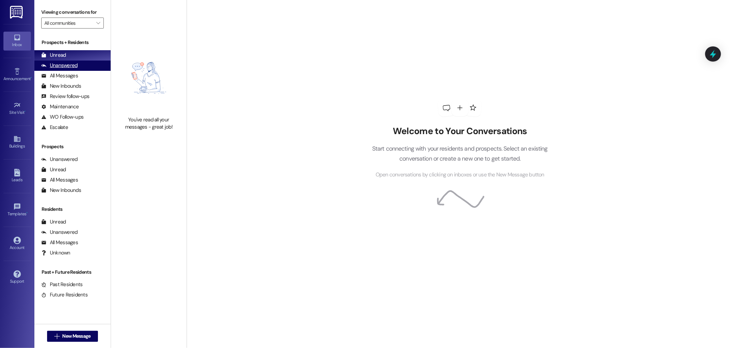
click at [77, 64] on div "Unanswered (0)" at bounding box center [72, 65] width 76 height 10
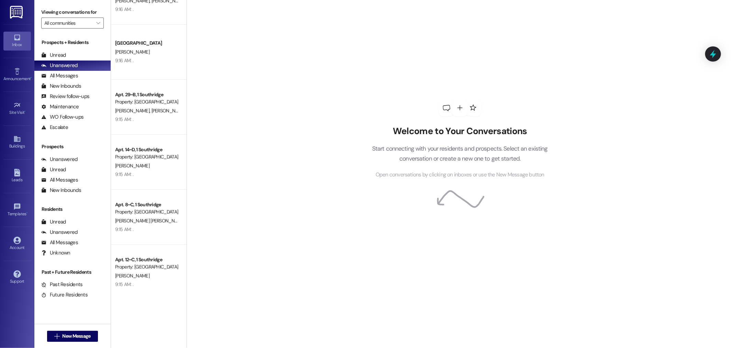
scroll to position [306, 0]
click at [70, 59] on div "Unread (0)" at bounding box center [72, 55] width 76 height 10
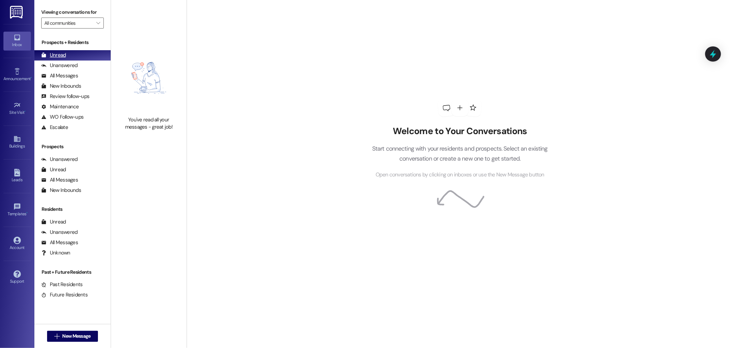
click at [50, 58] on div "Unread" at bounding box center [53, 55] width 25 height 7
click at [68, 60] on div "Unread (0)" at bounding box center [72, 55] width 76 height 10
